Goal: Information Seeking & Learning: Learn about a topic

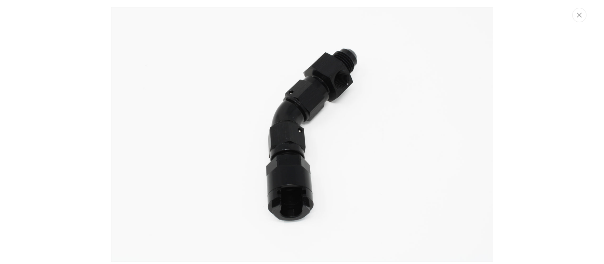
scroll to position [2, 0]
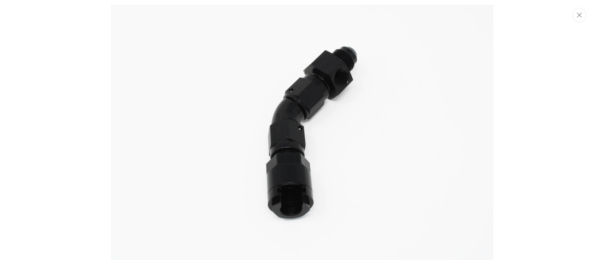
click at [239, 212] on img "Media gallery" at bounding box center [302, 132] width 382 height 255
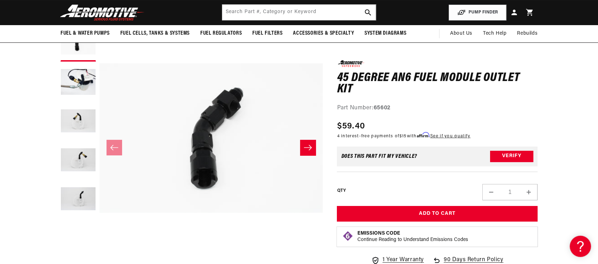
scroll to position [72, 0]
click at [85, 125] on button "Load image 3 in gallery view" at bounding box center [78, 122] width 35 height 35
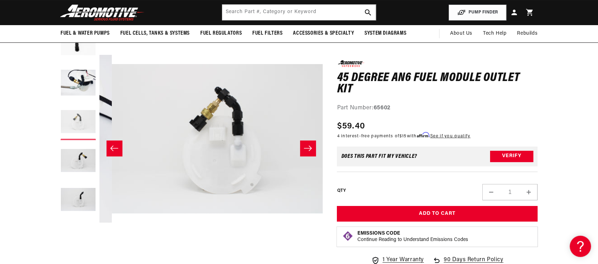
scroll to position [0, 447]
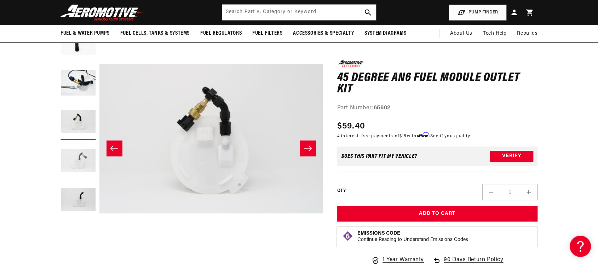
click at [89, 162] on button "Load image 4 in gallery view" at bounding box center [78, 161] width 35 height 35
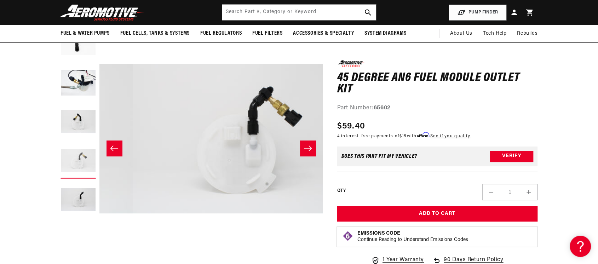
scroll to position [0, 671]
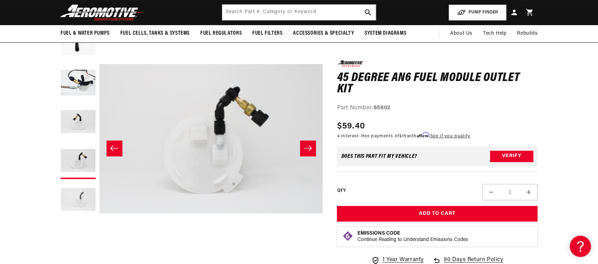
click at [89, 200] on button "Load image 5 in gallery view" at bounding box center [78, 200] width 35 height 35
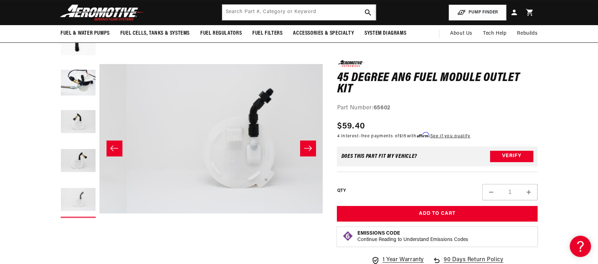
scroll to position [0, 894]
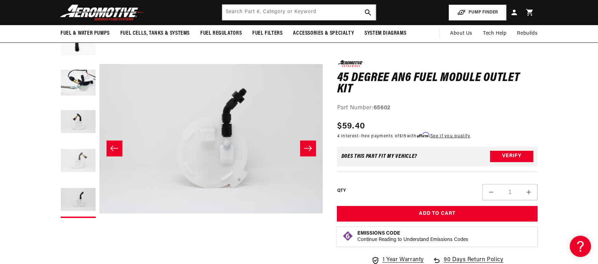
click at [85, 165] on button "Load image 4 in gallery view" at bounding box center [78, 161] width 35 height 35
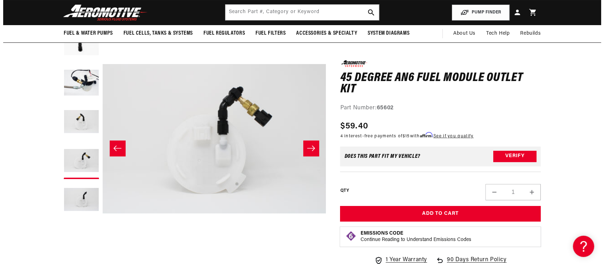
scroll to position [0, 671]
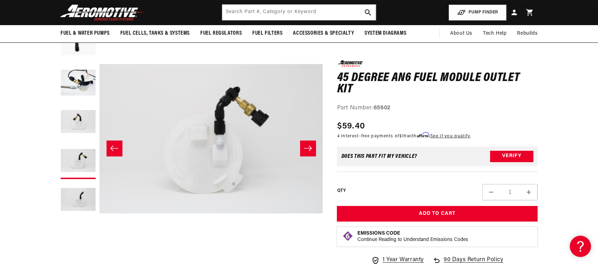
click at [100, 251] on button "Open media 4 in modal" at bounding box center [100, 251] width 0 height 0
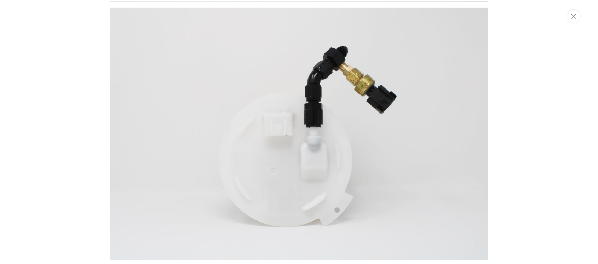
scroll to position [816, 0]
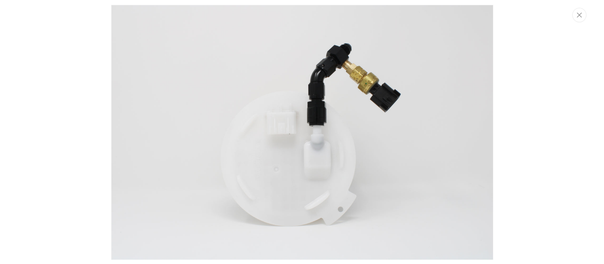
click at [320, 79] on img "Media gallery" at bounding box center [302, 132] width 382 height 255
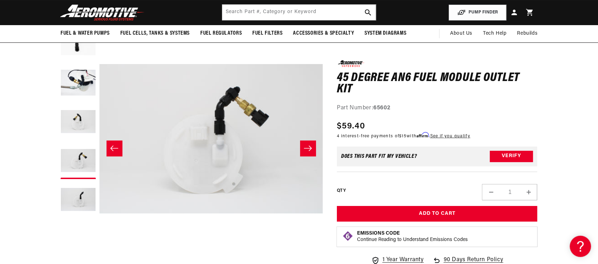
scroll to position [0, 671]
click at [81, 206] on button "Load image 5 in gallery view" at bounding box center [78, 200] width 35 height 35
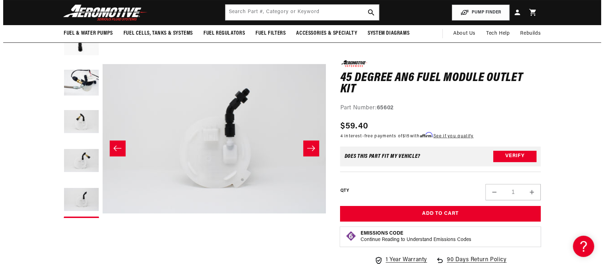
scroll to position [0, 894]
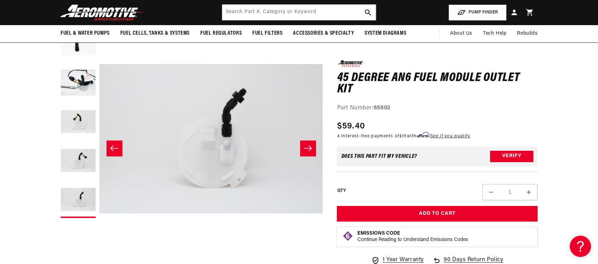
click at [100, 251] on button "Open media 5 in modal" at bounding box center [100, 251] width 0 height 0
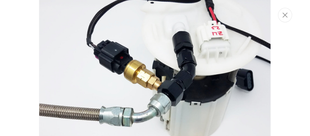
scroll to position [0, 0]
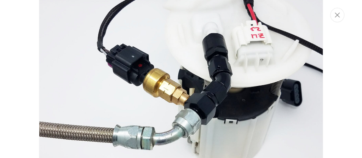
click at [76, 30] on img "Media gallery" at bounding box center [181, 97] width 284 height 214
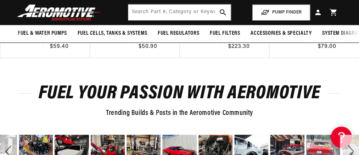
scroll to position [862, 0]
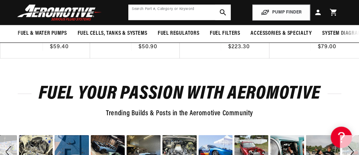
click at [167, 13] on input "text" at bounding box center [179, 13] width 102 height 16
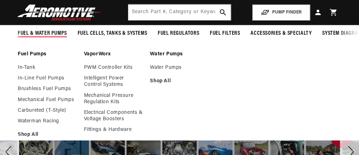
click at [60, 34] on span "Fuel & Water Pumps" at bounding box center [42, 33] width 49 height 7
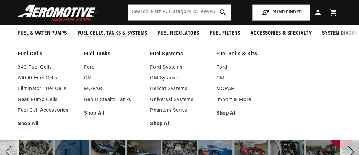
click at [80, 35] on span "Fuel Cells, Tanks & Systems" at bounding box center [112, 33] width 69 height 7
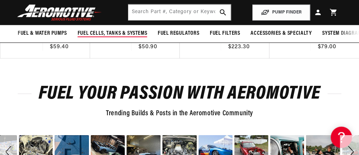
click at [80, 35] on span "Fuel Cells, Tanks & Systems" at bounding box center [112, 33] width 69 height 7
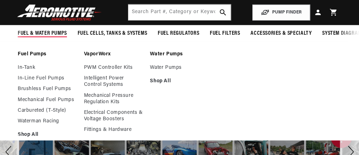
click at [40, 33] on span "Fuel & Water Pumps" at bounding box center [42, 33] width 49 height 7
click at [38, 28] on summary "Fuel & Water Pumps" at bounding box center [42, 33] width 60 height 17
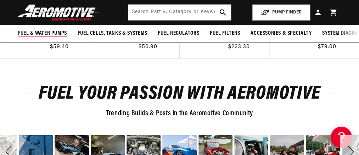
click at [38, 29] on summary "Fuel & Water Pumps" at bounding box center [42, 33] width 60 height 17
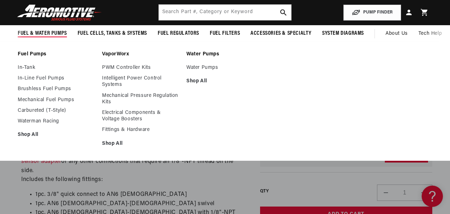
scroll to position [215, 0]
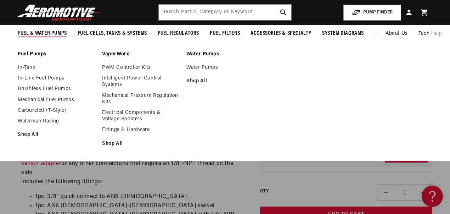
click at [48, 34] on span "Fuel & Water Pumps" at bounding box center [42, 33] width 49 height 7
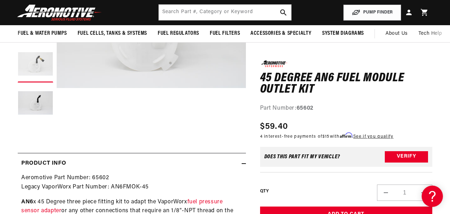
scroll to position [168, 0]
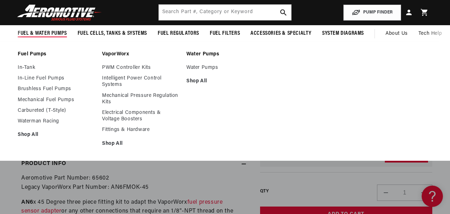
click at [37, 33] on span "Fuel & Water Pumps" at bounding box center [42, 33] width 49 height 7
click at [57, 32] on span "Fuel & Water Pumps" at bounding box center [42, 33] width 49 height 7
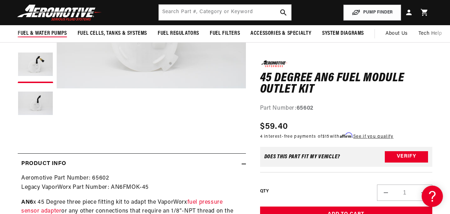
click at [43, 28] on summary "Fuel & Water Pumps" at bounding box center [42, 33] width 60 height 17
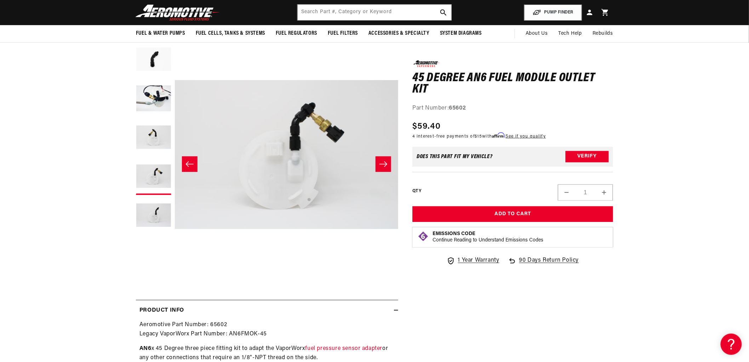
scroll to position [0, 0]
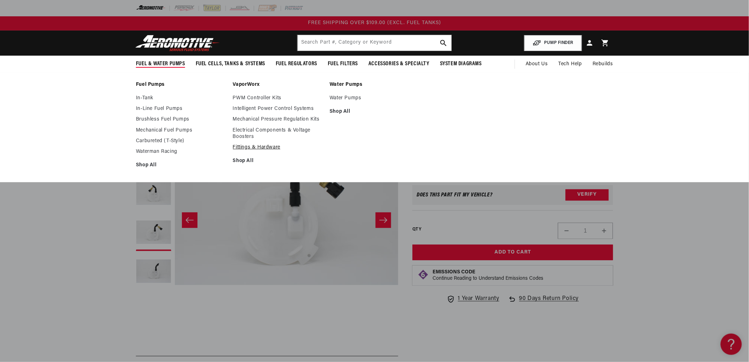
click at [266, 149] on link "Fittings & Hardware" at bounding box center [278, 147] width 90 height 6
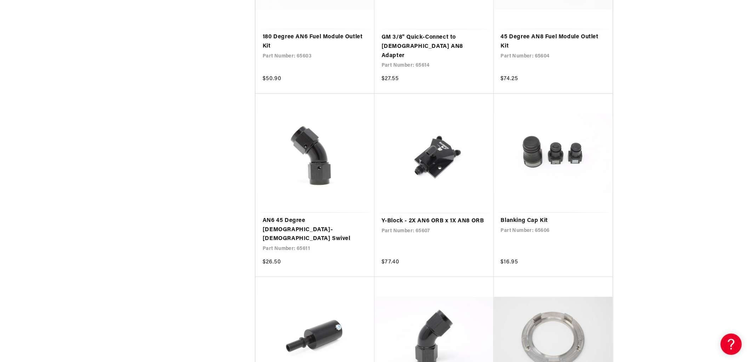
scroll to position [826, 0]
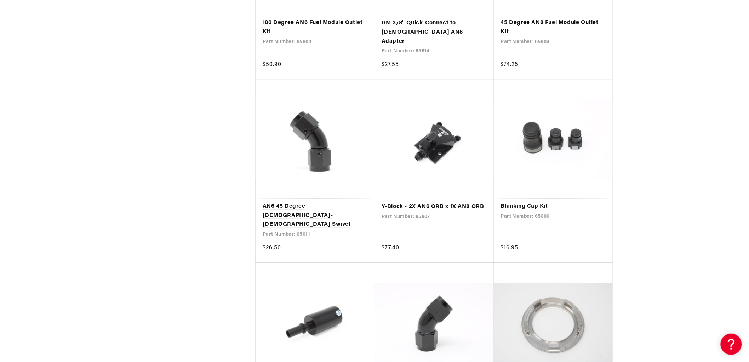
click at [326, 202] on link "AN6 45 Degree Female-Female Swivel" at bounding box center [315, 215] width 105 height 27
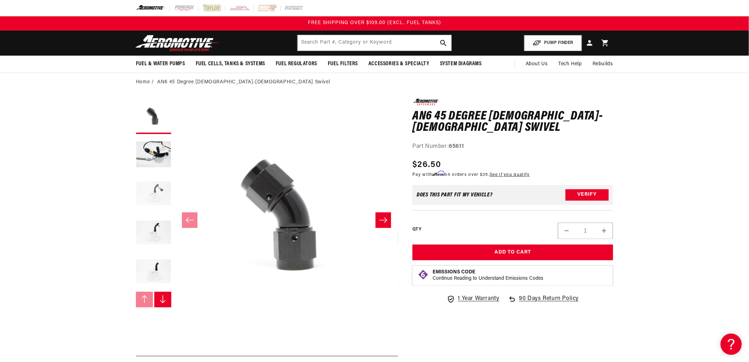
click at [155, 192] on button "Load image 3 in gallery view" at bounding box center [153, 193] width 35 height 35
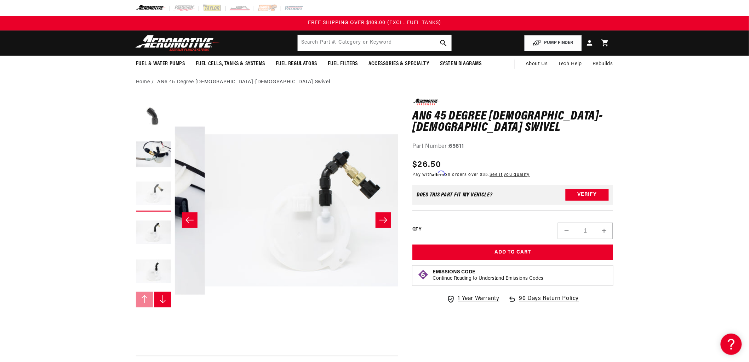
scroll to position [0, 447]
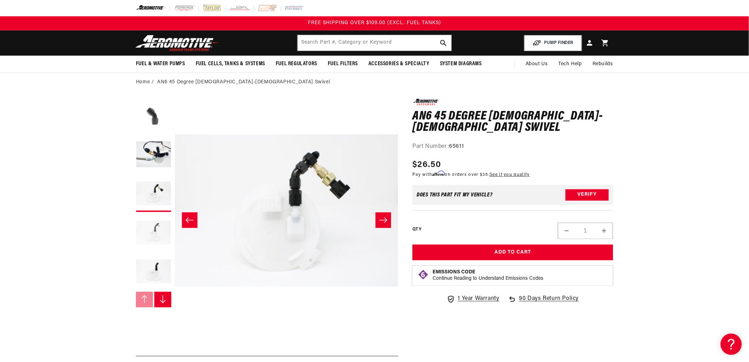
click at [149, 224] on button "Load image 4 in gallery view" at bounding box center [153, 232] width 35 height 35
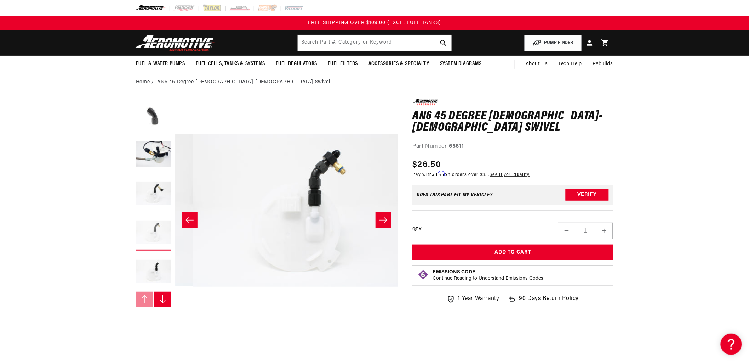
scroll to position [0, 671]
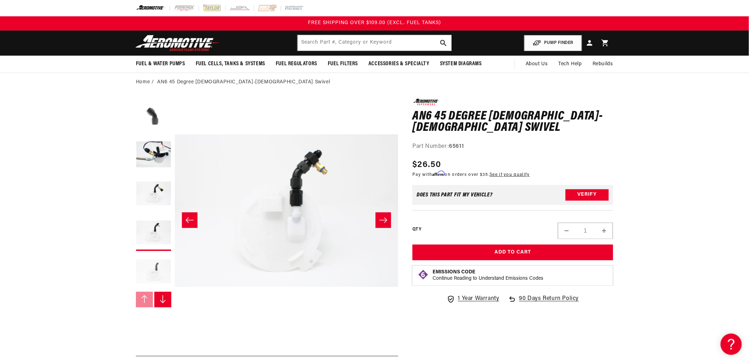
click at [150, 266] on button "Load image 5 in gallery view" at bounding box center [153, 271] width 35 height 35
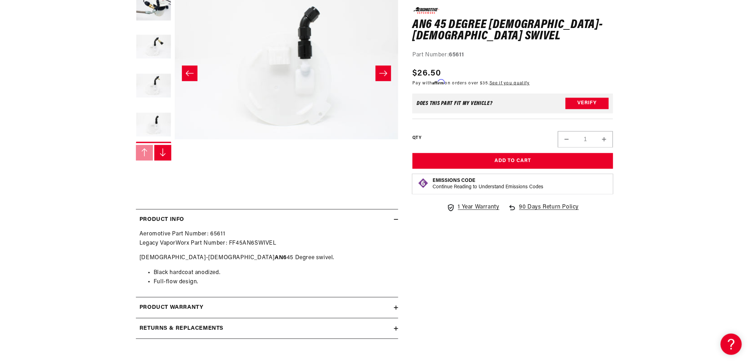
scroll to position [157, 0]
